Goal: Find specific page/section: Find specific page/section

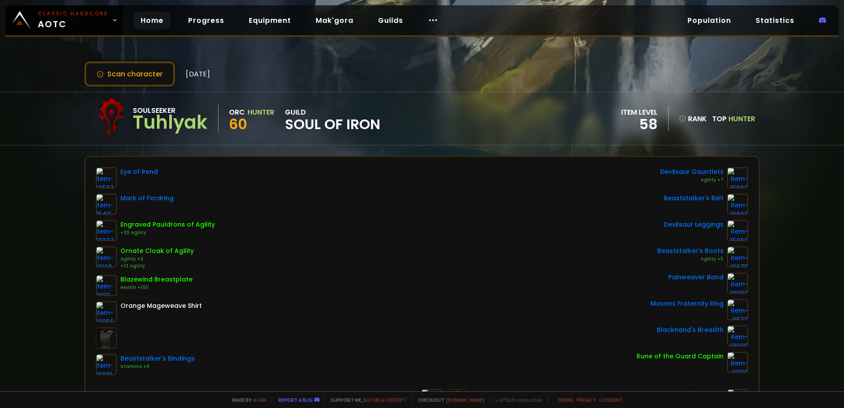
click at [138, 23] on link "Home" at bounding box center [152, 20] width 37 height 18
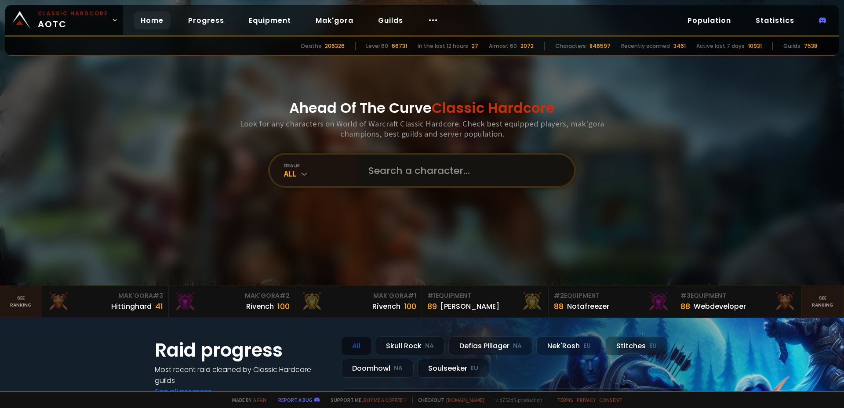
click at [413, 171] on input "text" at bounding box center [463, 171] width 200 height 32
type input "Yasia"
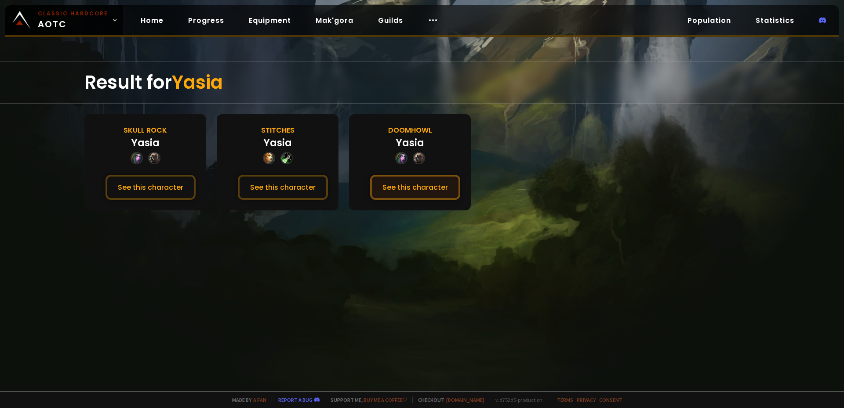
click at [370, 182] on button "See this character" at bounding box center [415, 187] width 90 height 25
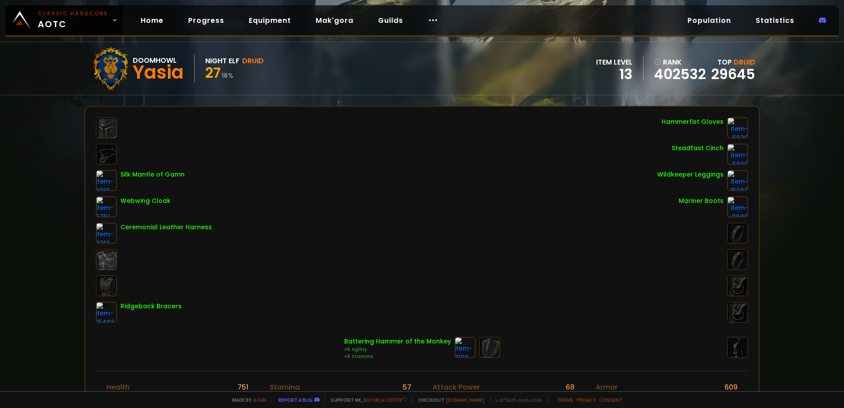
scroll to position [49, 0]
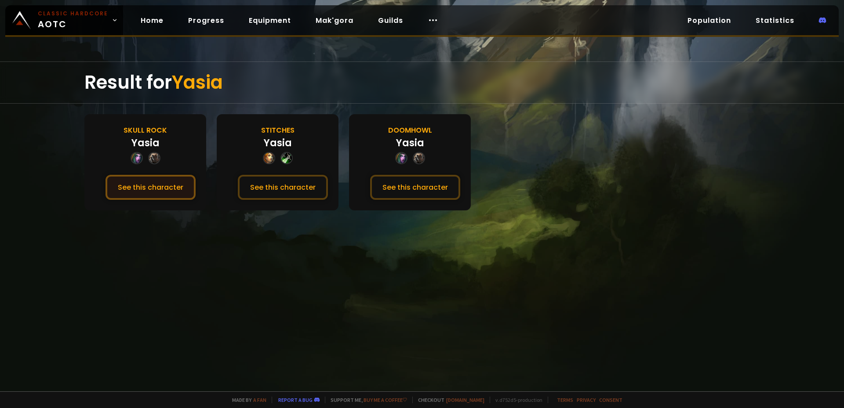
click at [127, 175] on button "See this character" at bounding box center [150, 187] width 90 height 25
